Goal: Navigation & Orientation: Find specific page/section

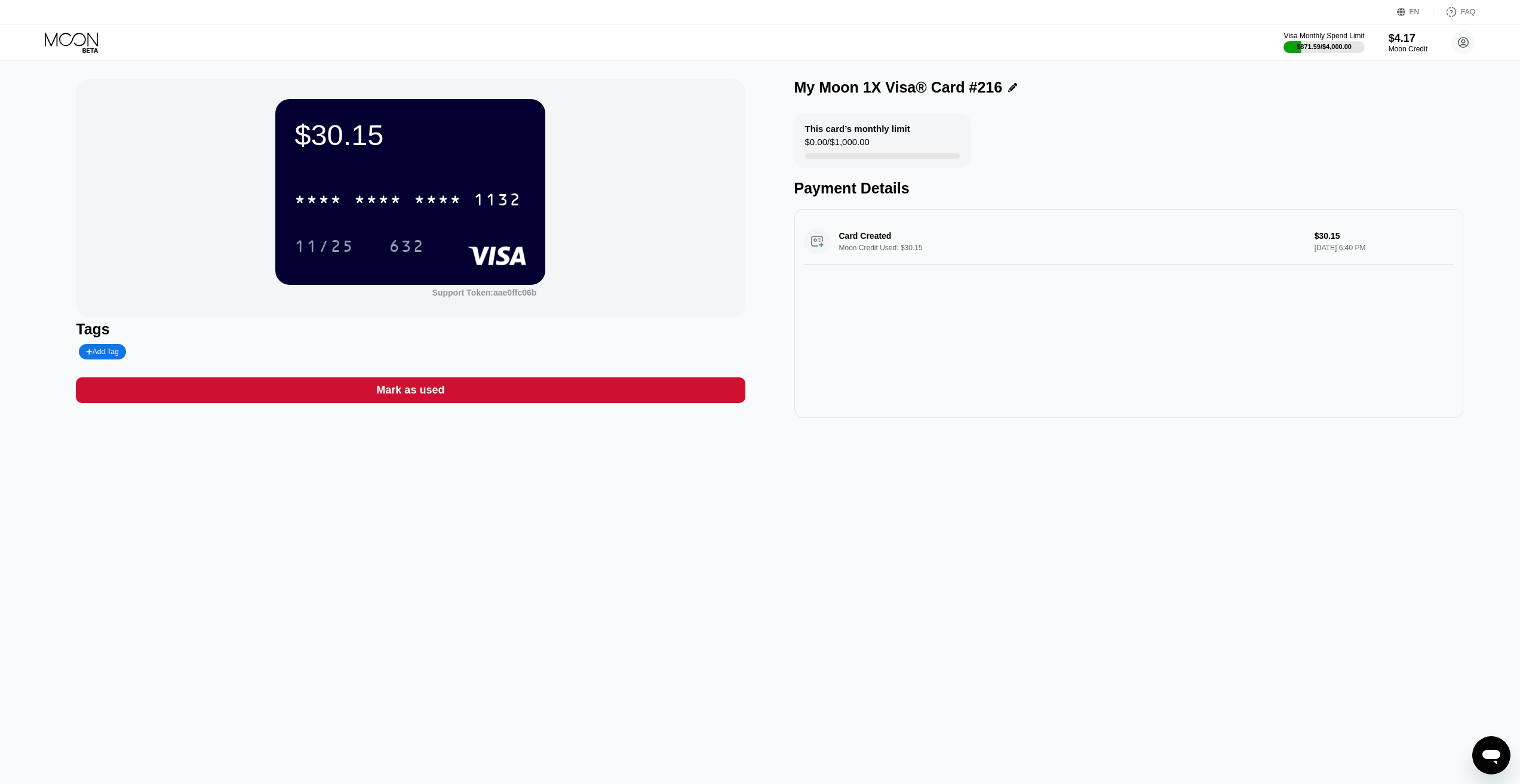
click at [77, 39] on icon at bounding box center [73, 43] width 56 height 21
